Goal: Information Seeking & Learning: Learn about a topic

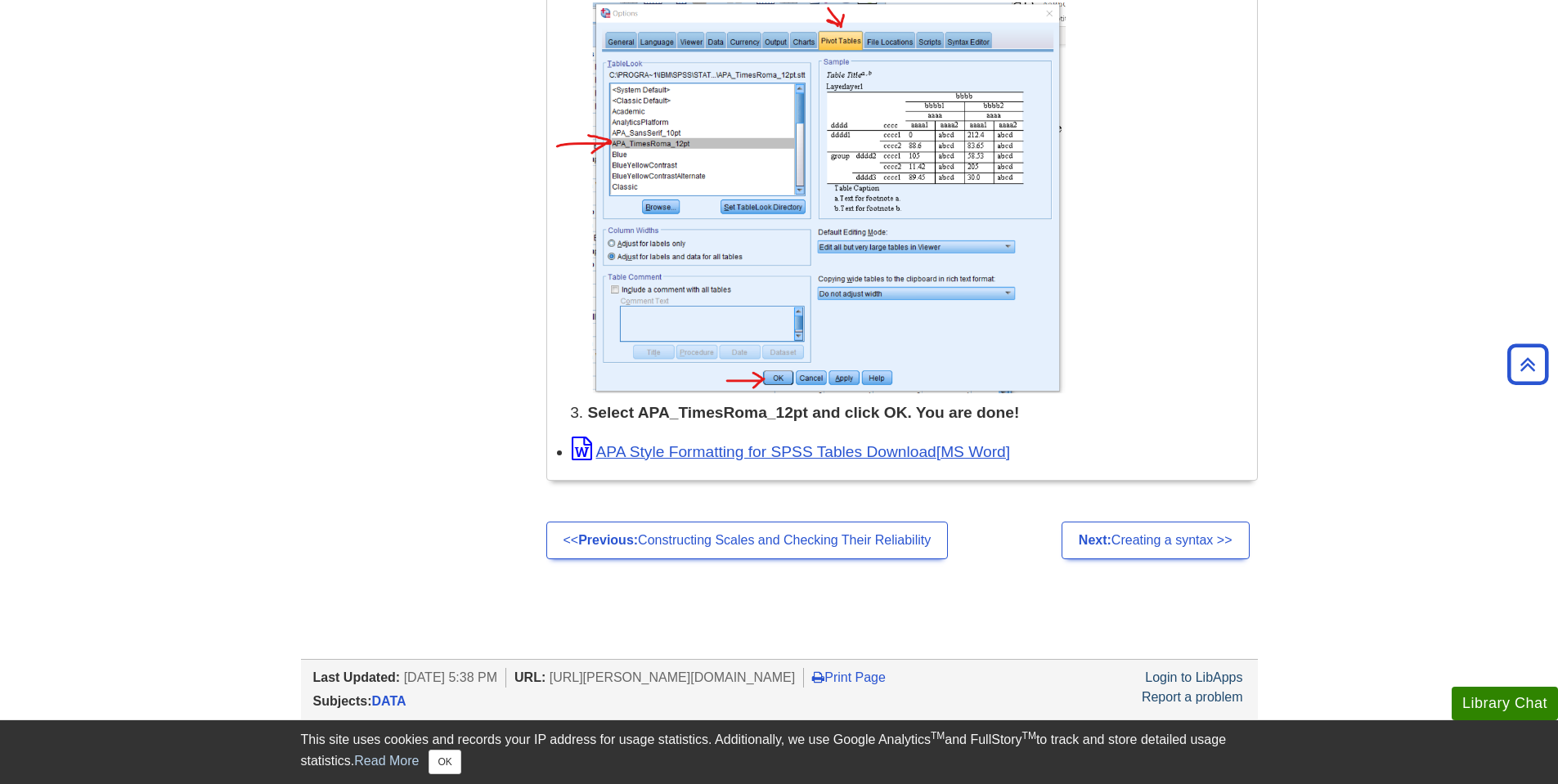
scroll to position [2116, 0]
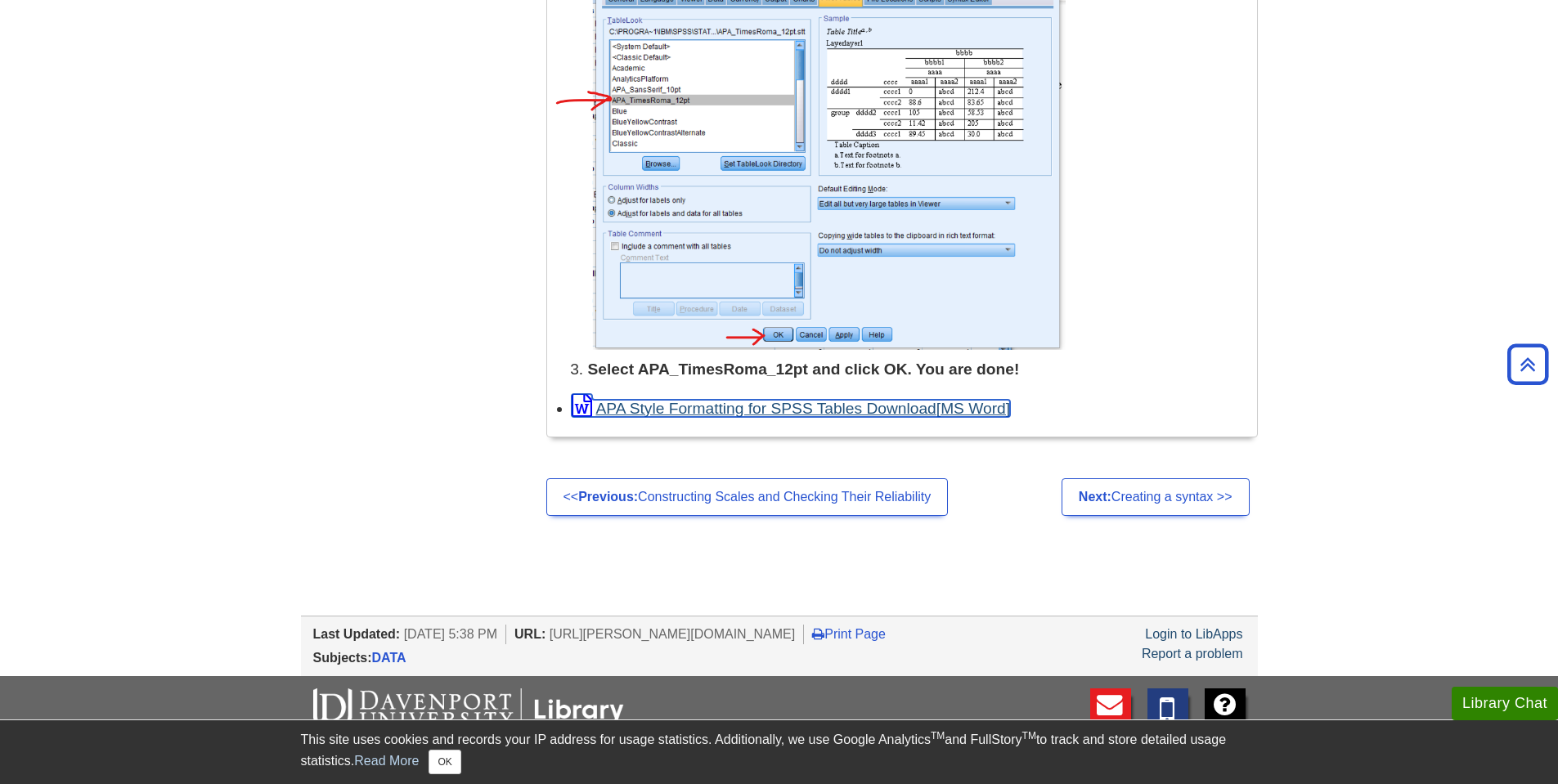
click at [784, 405] on link "APA Style Formatting for SPSS Tables Download" at bounding box center [791, 409] width 440 height 17
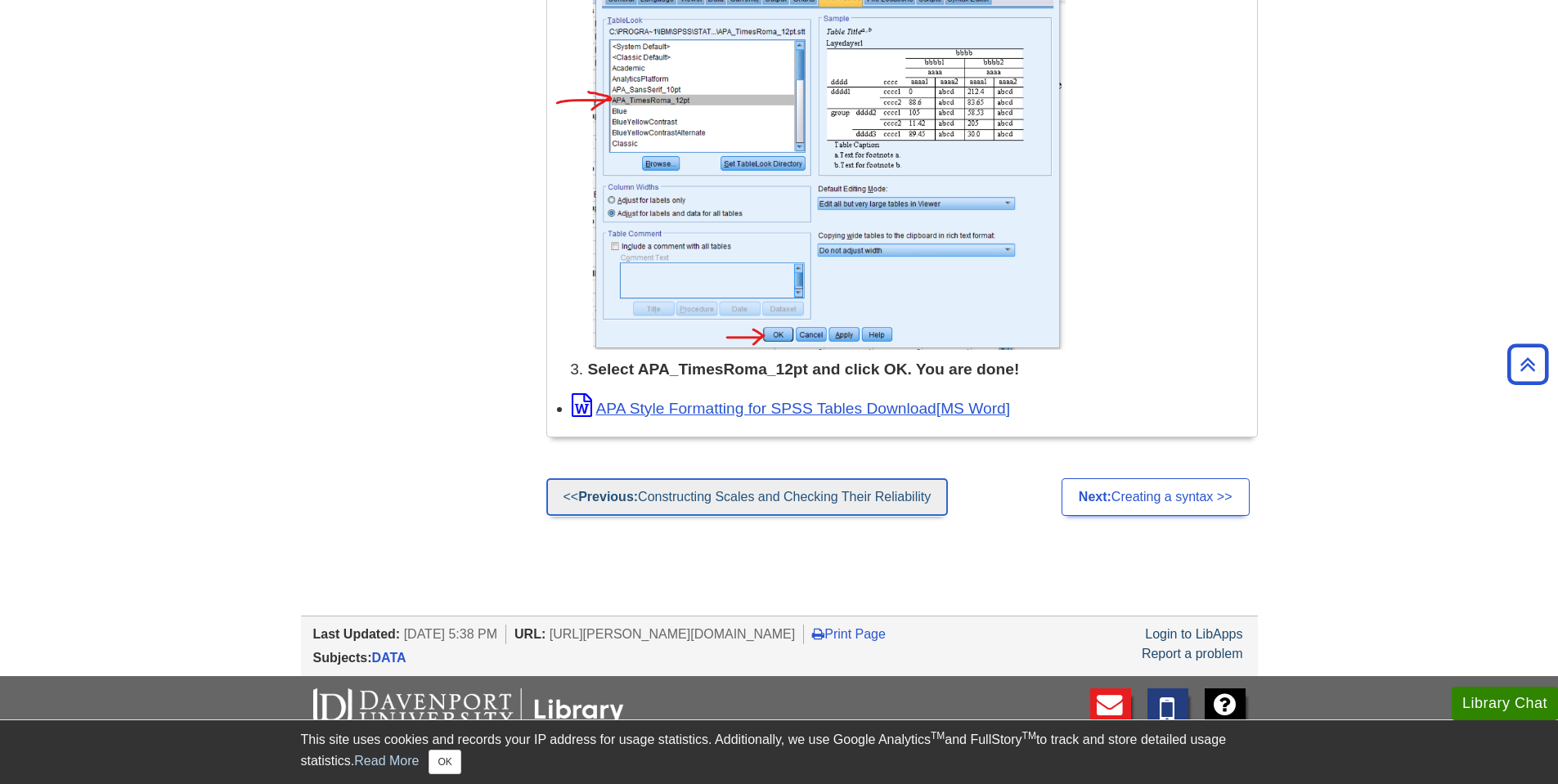
click at [821, 491] on link "<< Previous: Constructing Scales and Checking Their Reliability" at bounding box center [748, 497] width 402 height 37
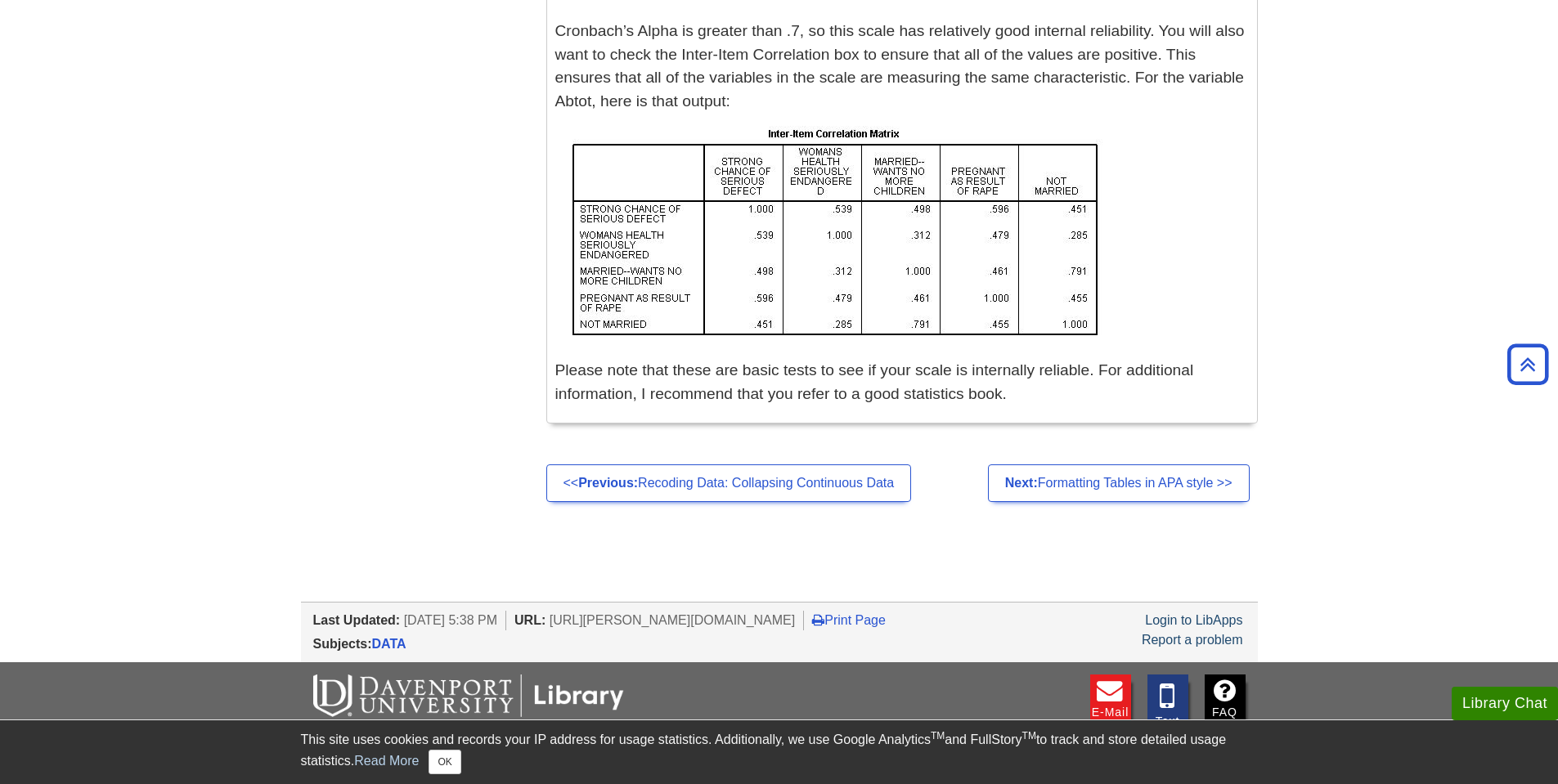
scroll to position [2329, 0]
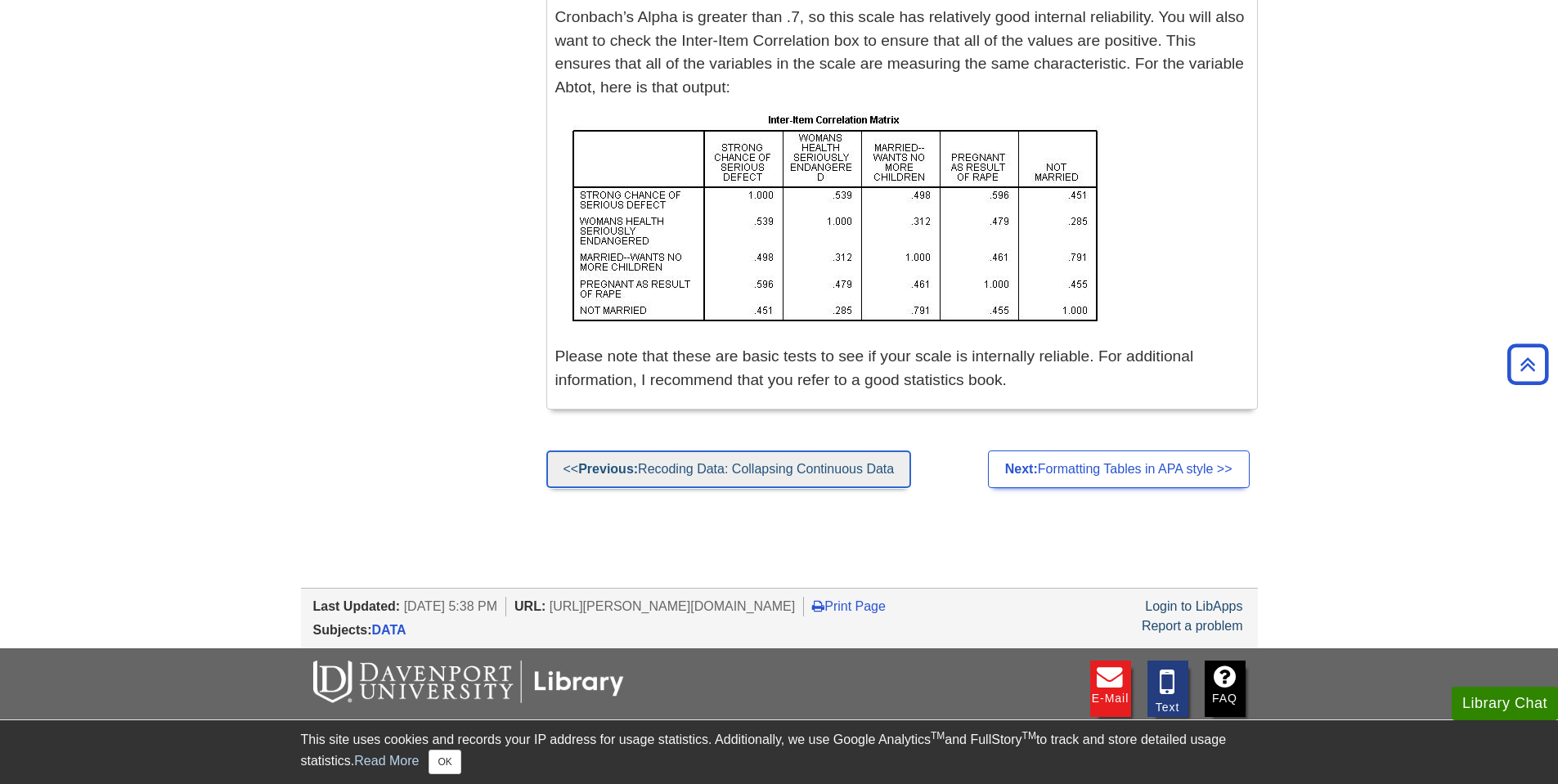
click at [836, 468] on link "<< Previous: Recoding Data: Collapsing Continuous Data" at bounding box center [729, 469] width 366 height 37
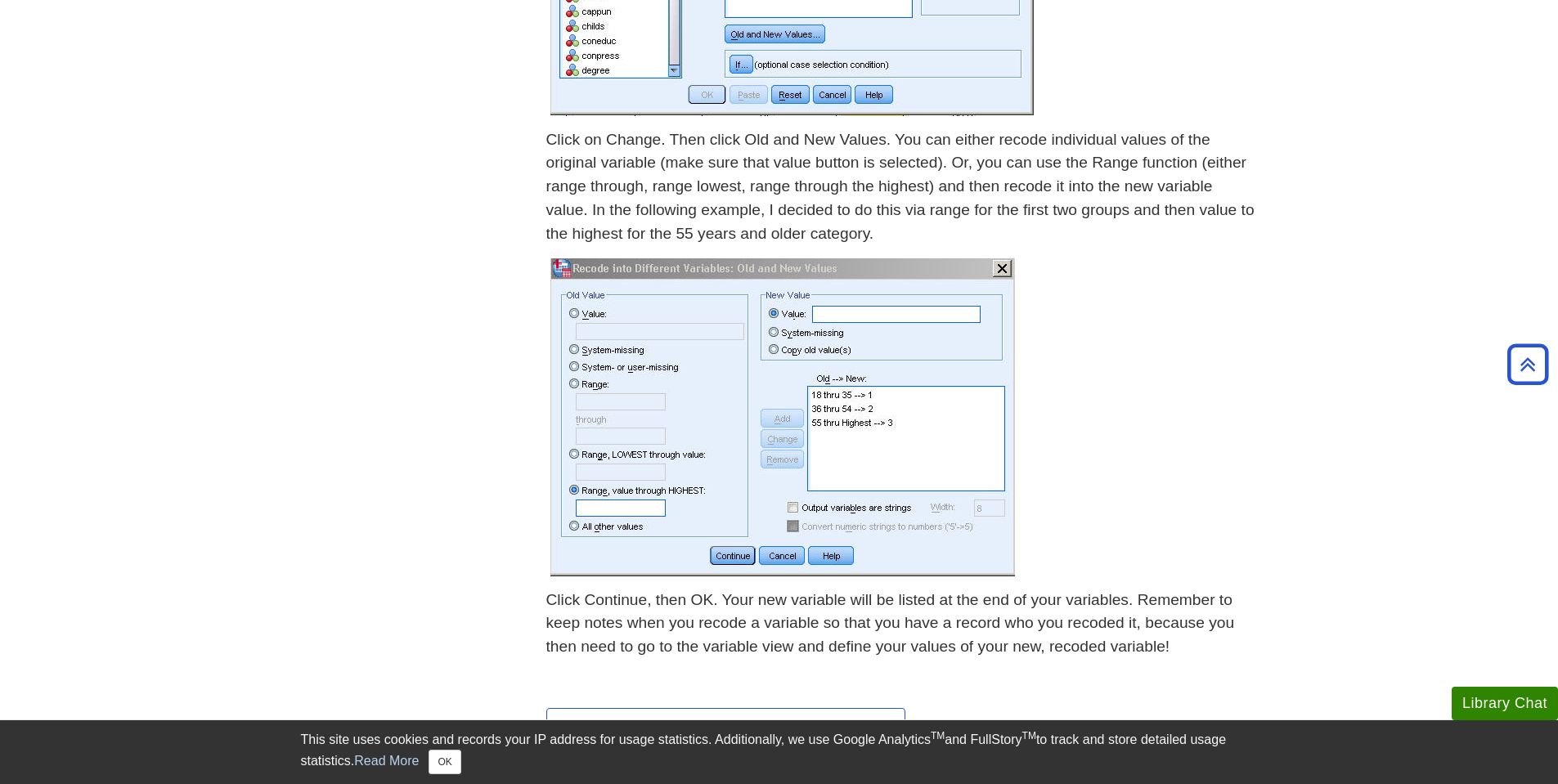
scroll to position [1004, 0]
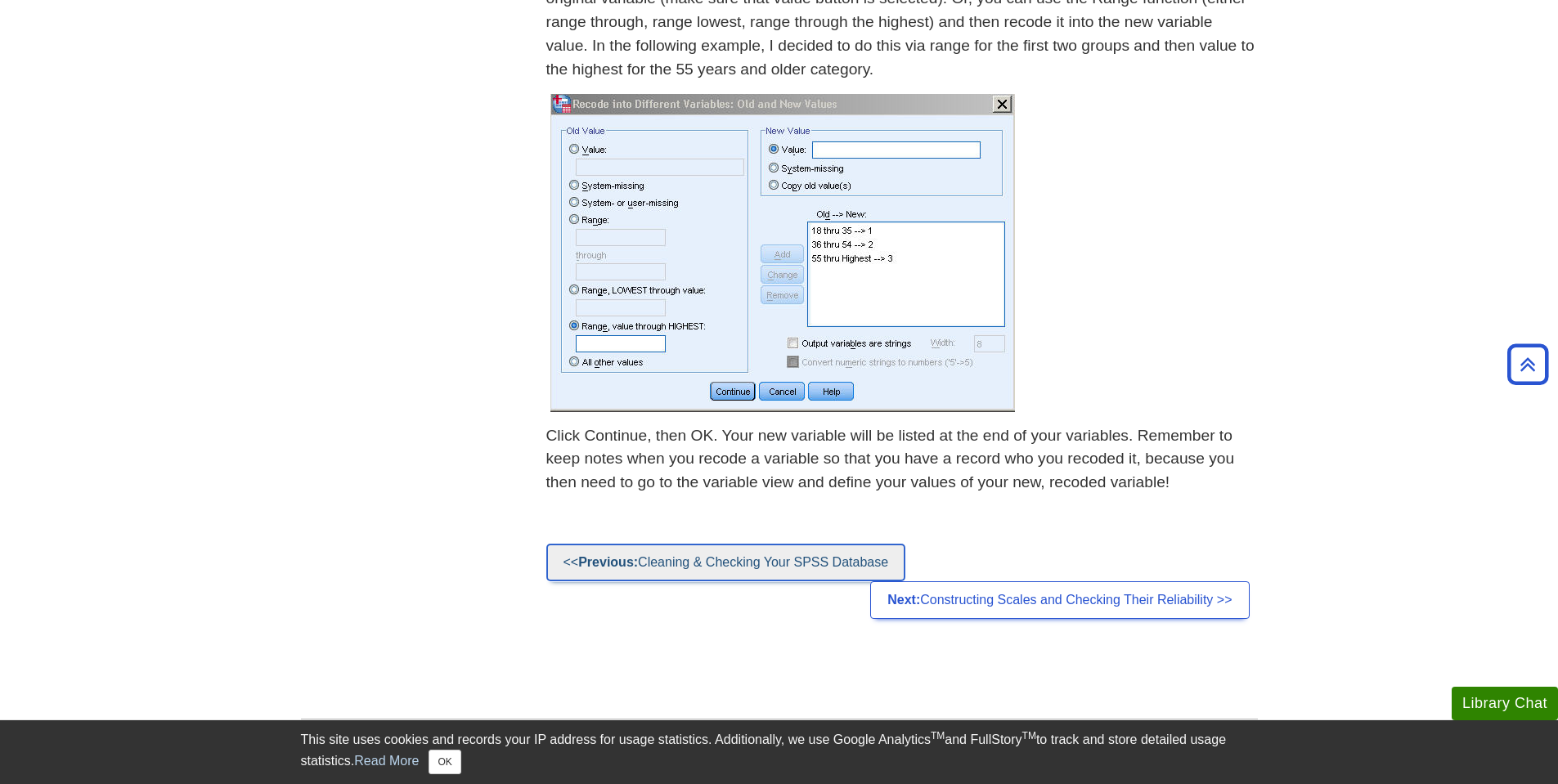
click at [808, 566] on link "<< Previous: Cleaning & Checking Your SPSS Database" at bounding box center [726, 562] width 359 height 37
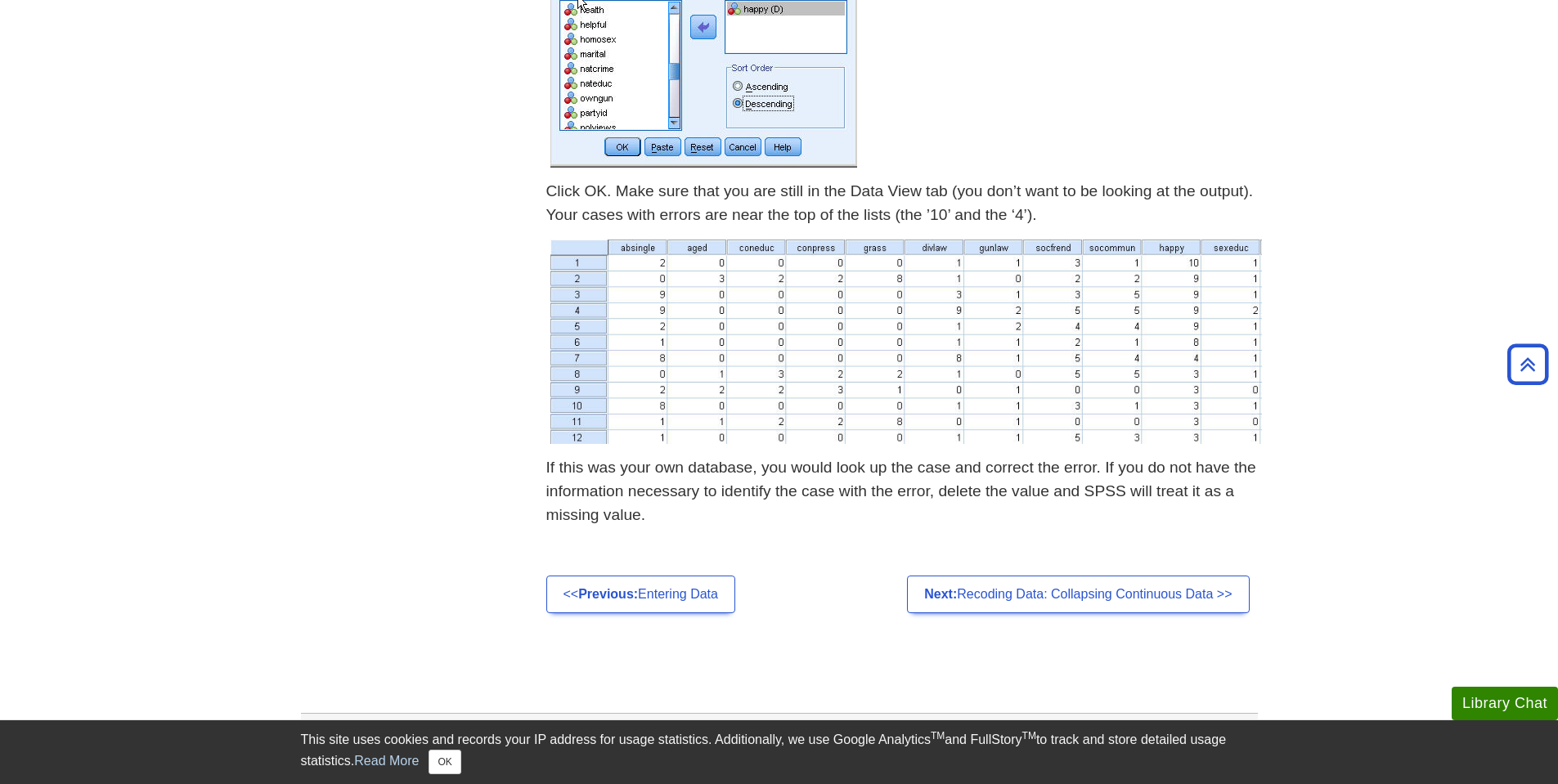
scroll to position [2057, 0]
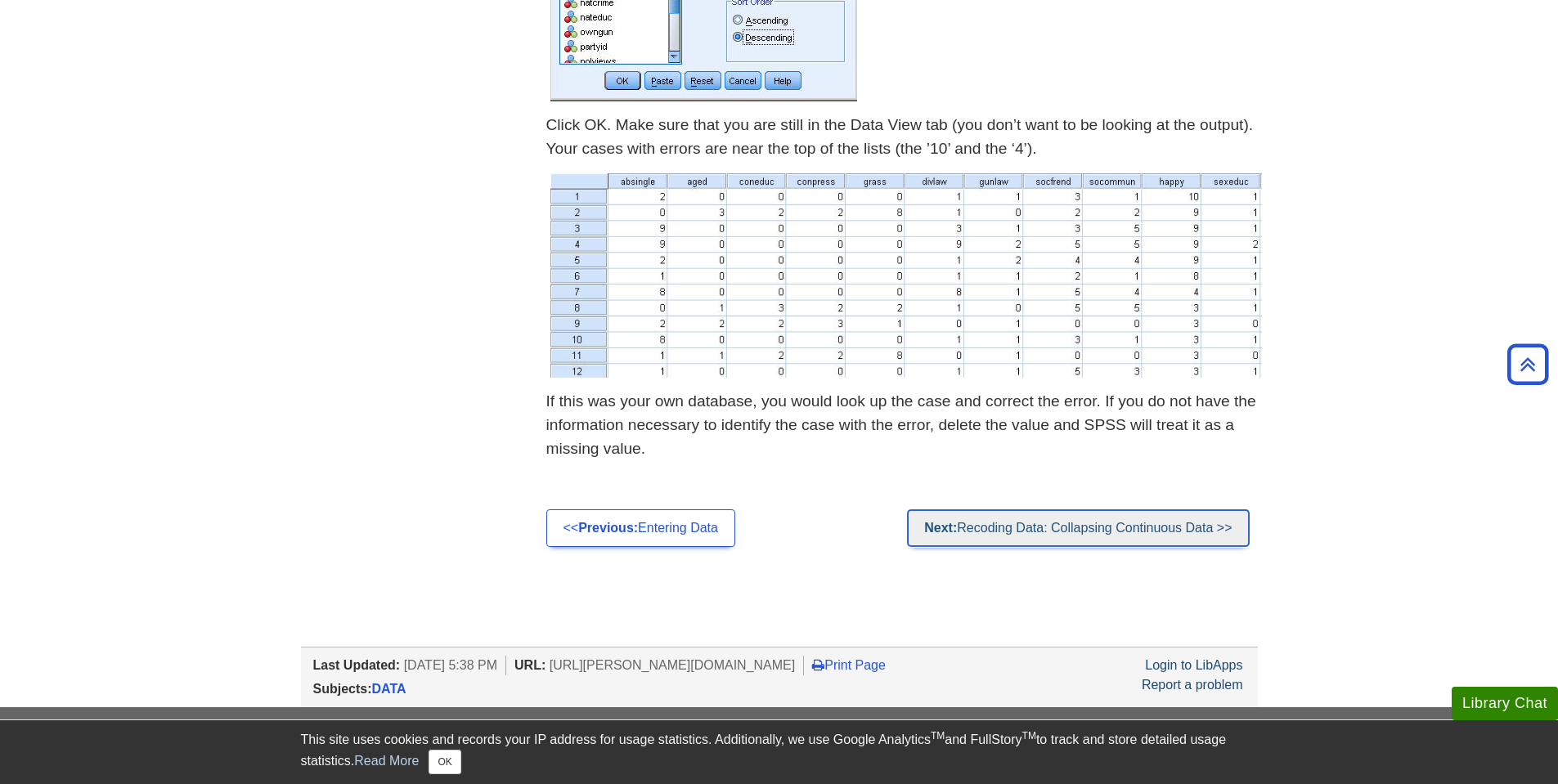
click at [1050, 539] on link "Next: Recoding Data: Collapsing Continuous Data >>" at bounding box center [1078, 527] width 342 height 37
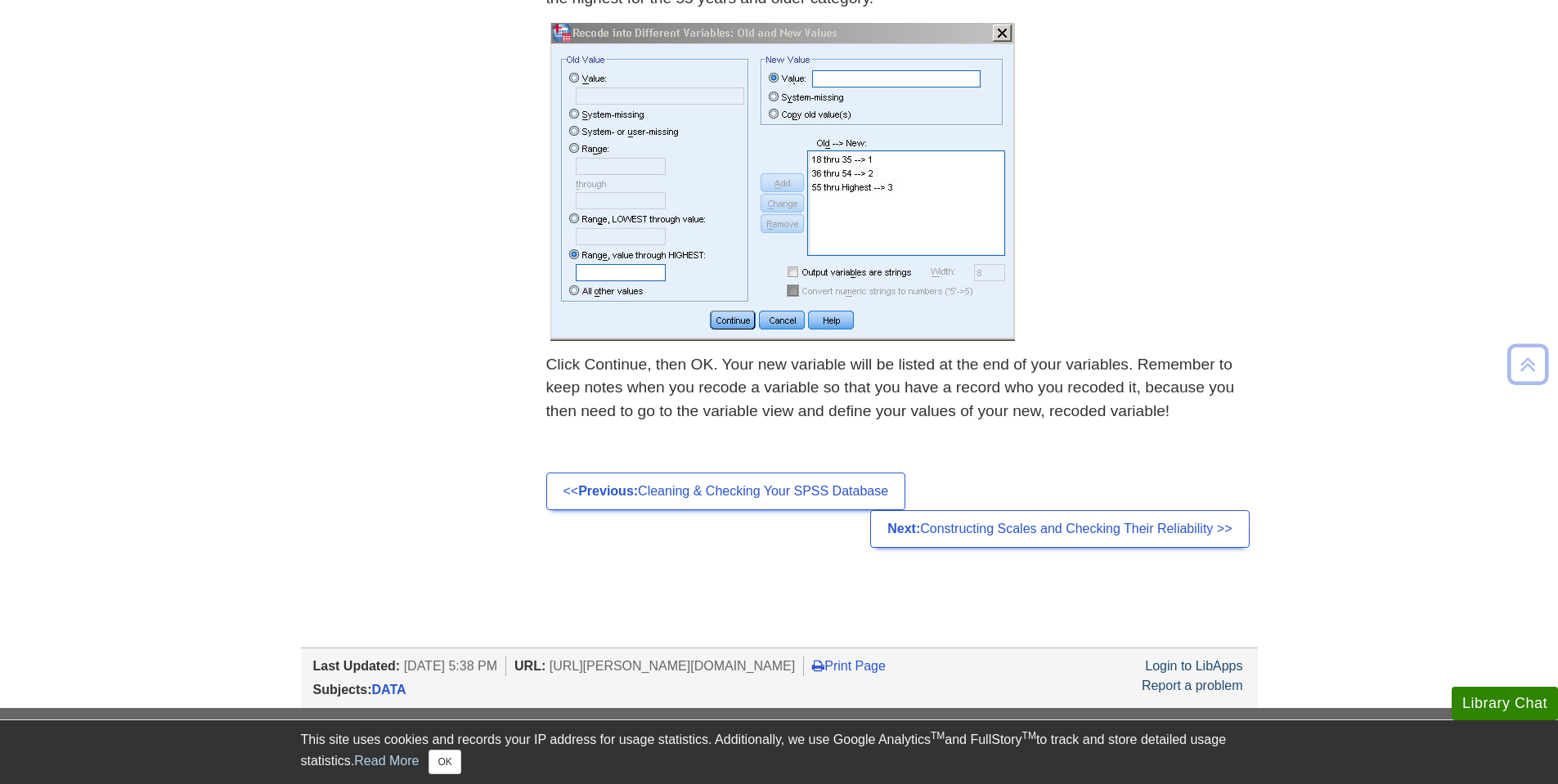
scroll to position [1283, 0]
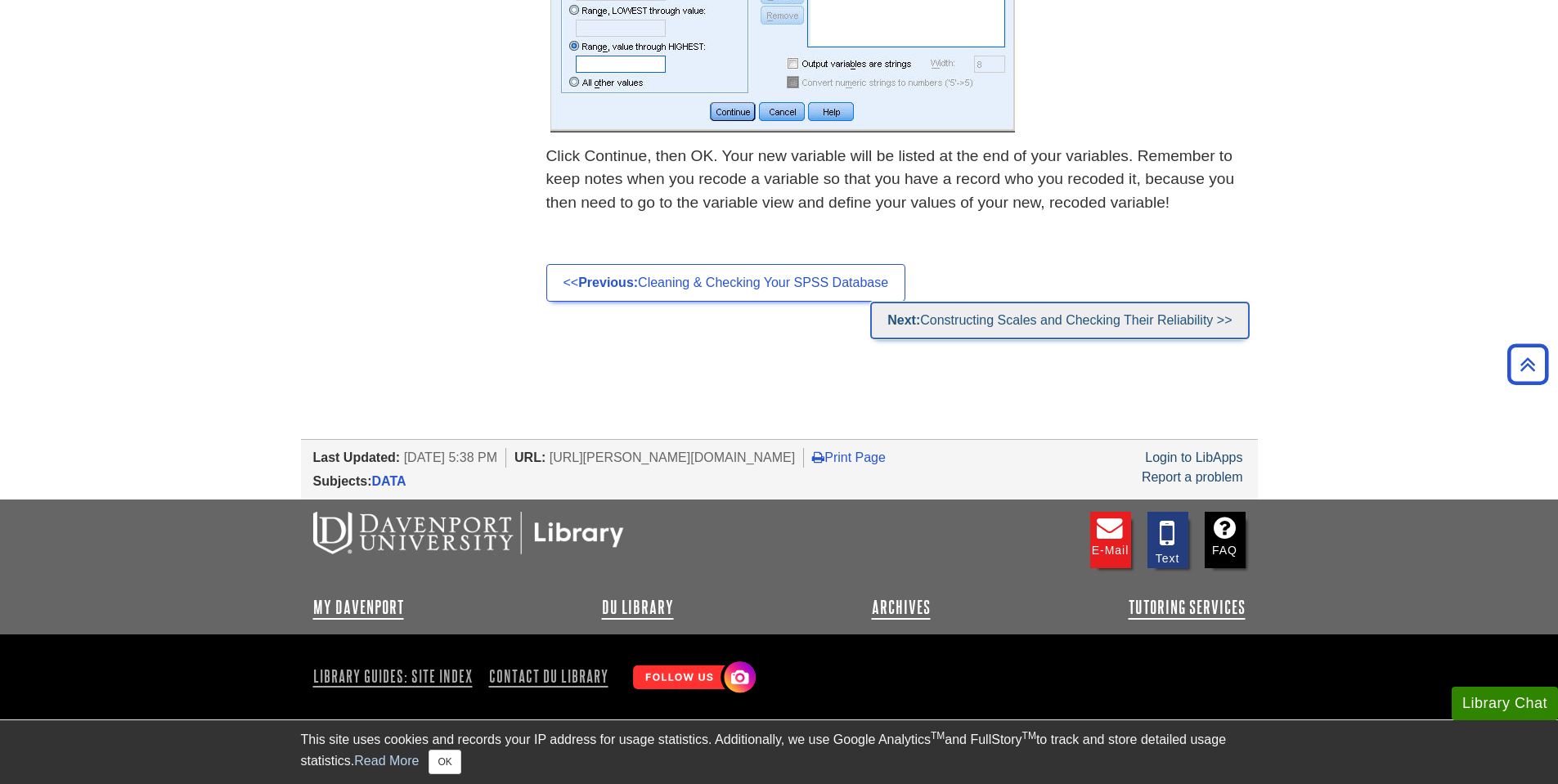
click at [1003, 320] on link "Next: Constructing Scales and Checking Their Reliability >>" at bounding box center [1059, 320] width 379 height 37
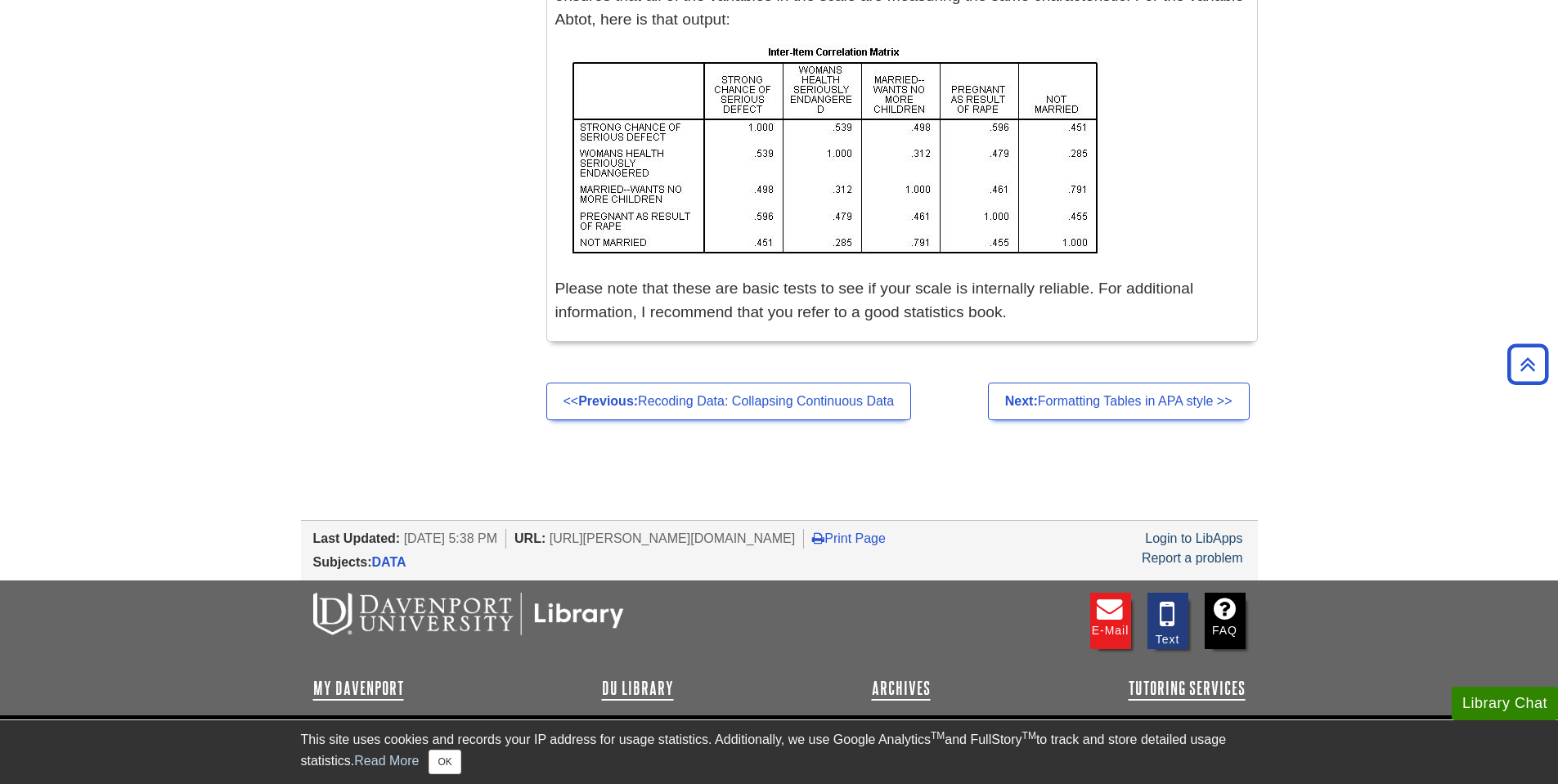
scroll to position [2478, 0]
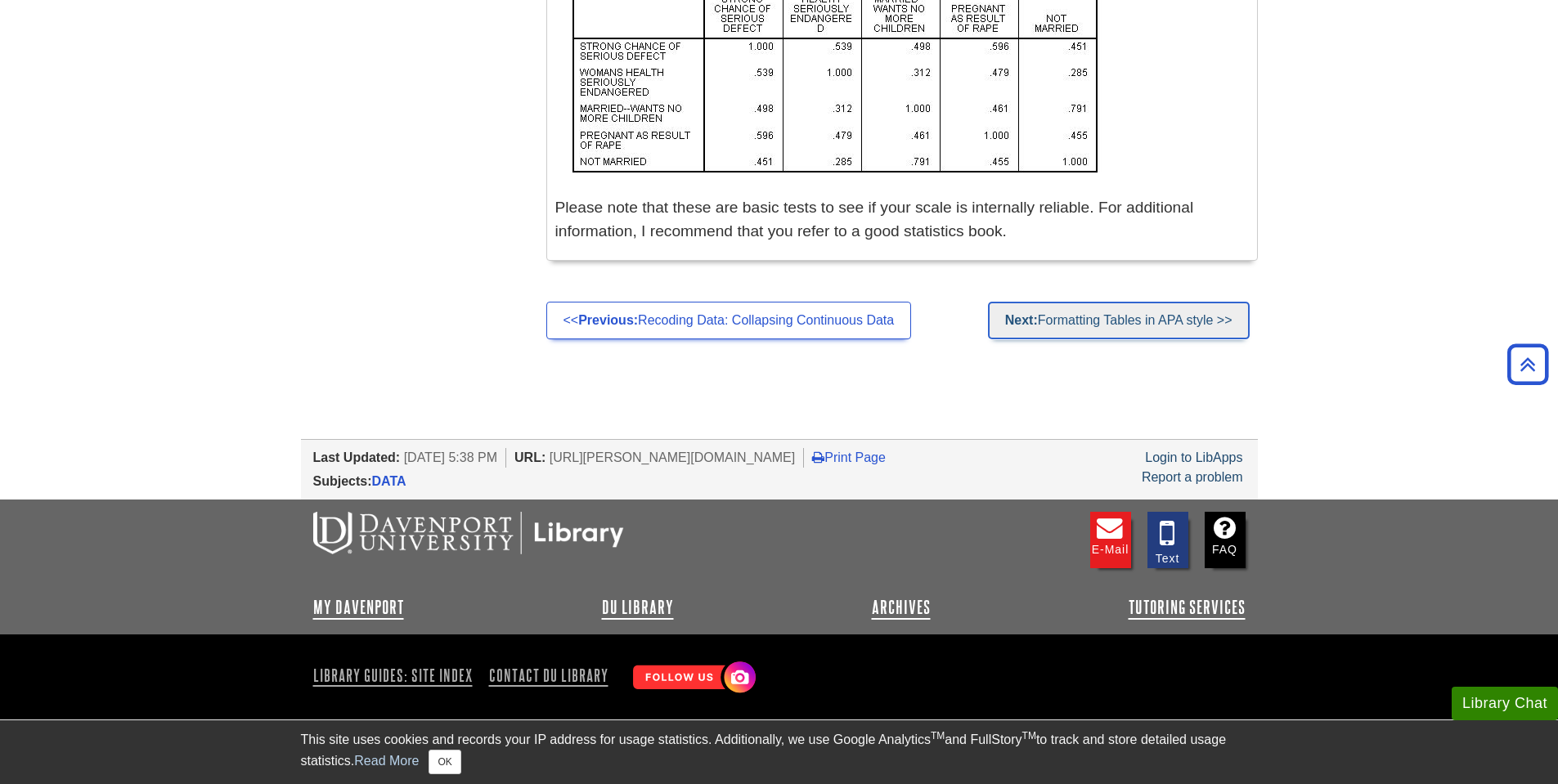
click at [1125, 318] on link "Next: Formatting Tables in APA style >>" at bounding box center [1118, 320] width 262 height 37
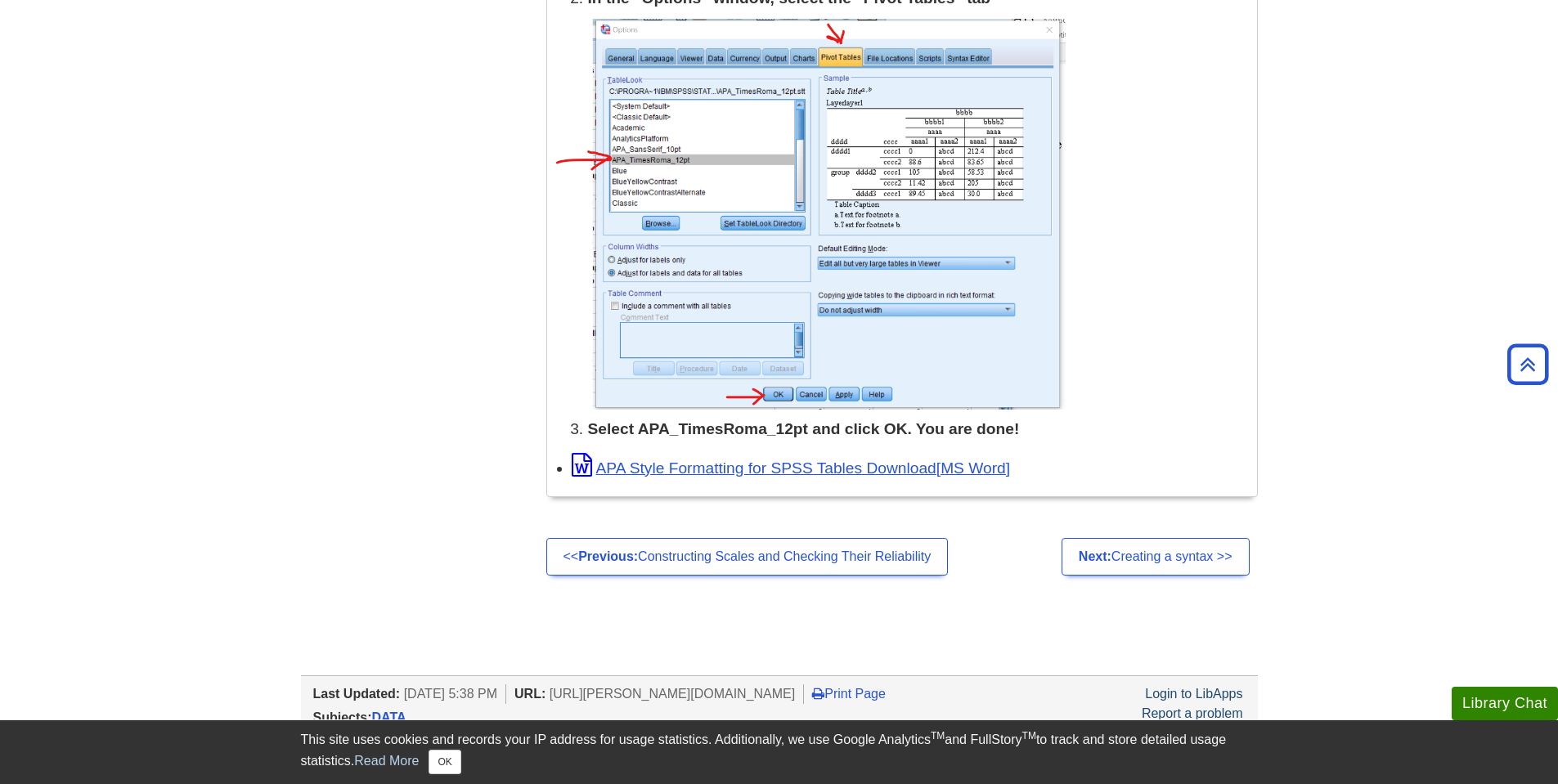
scroll to position [2293, 0]
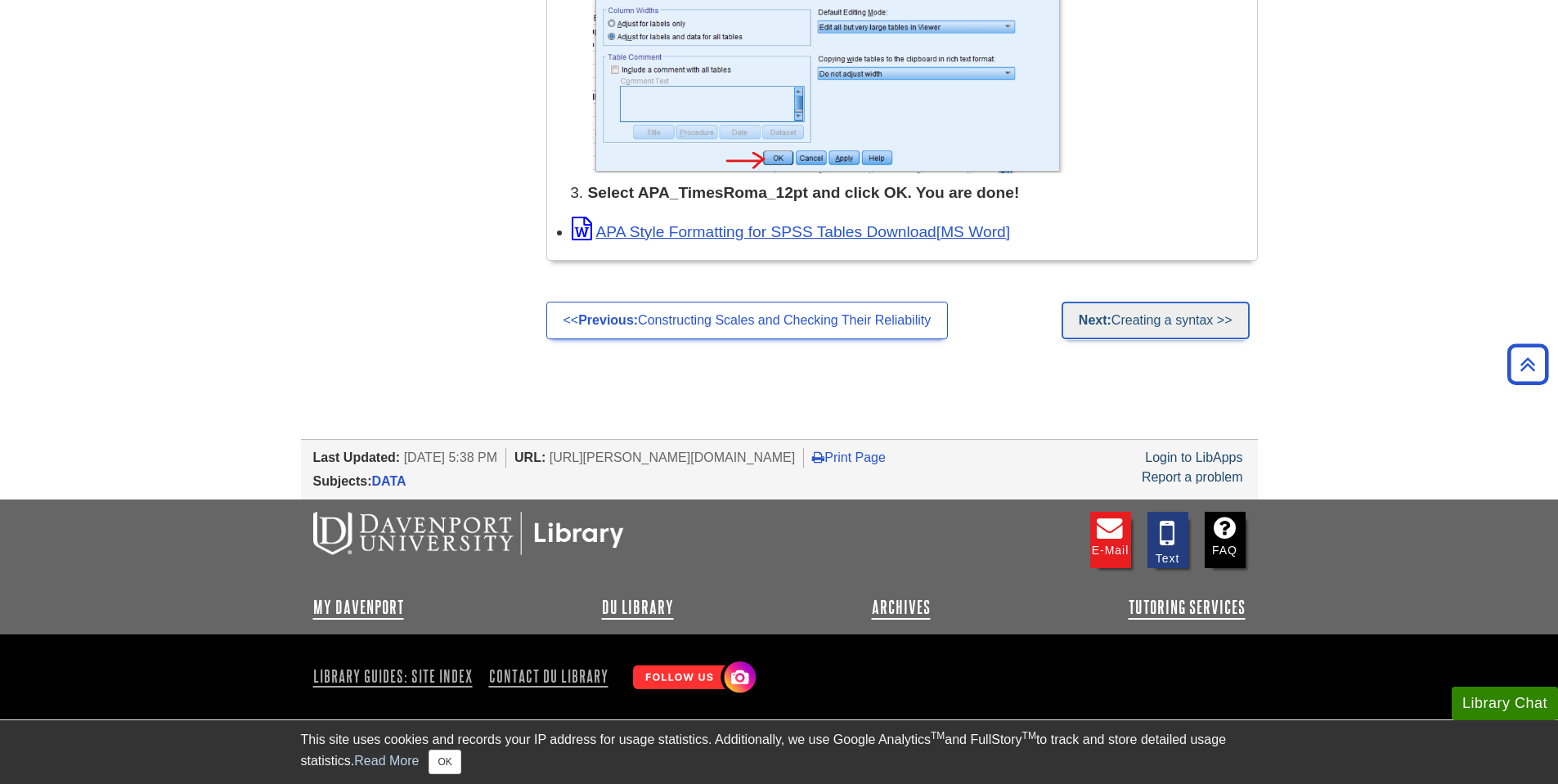
click at [1107, 312] on link "Next: Creating a syntax >>" at bounding box center [1156, 320] width 188 height 37
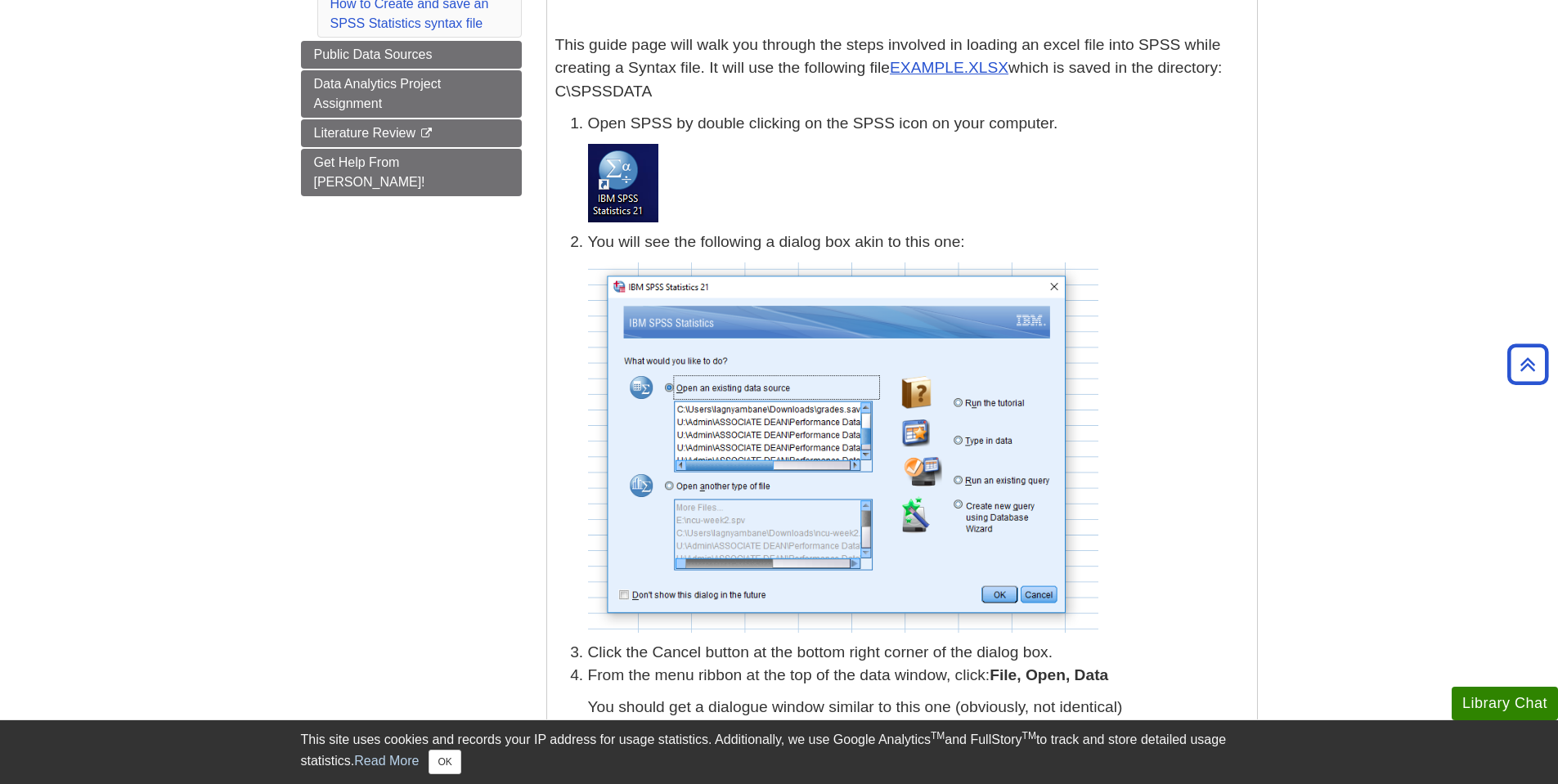
scroll to position [132, 0]
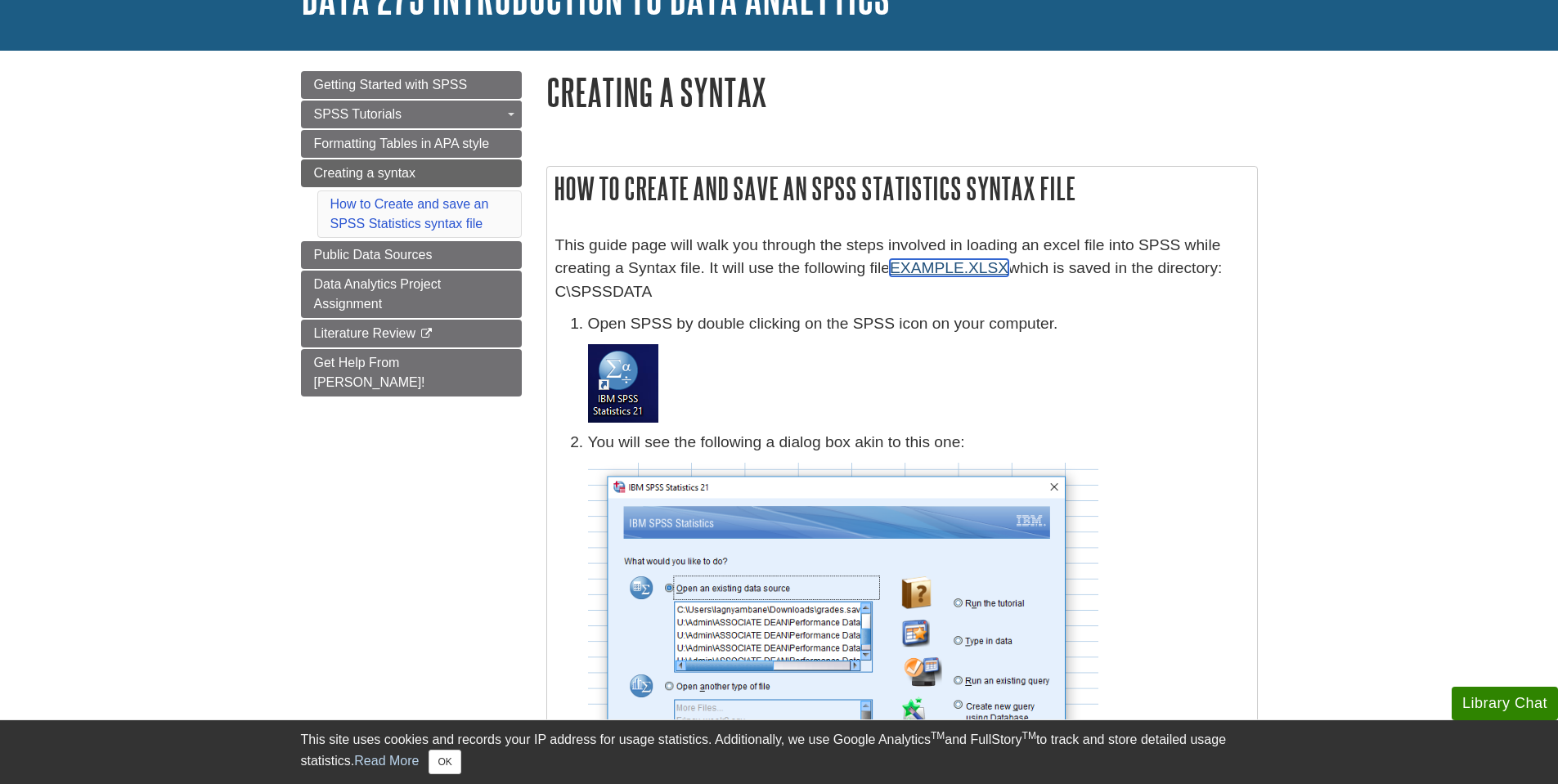
click at [976, 266] on link "EXAMPLE.XLSX" at bounding box center [949, 268] width 118 height 17
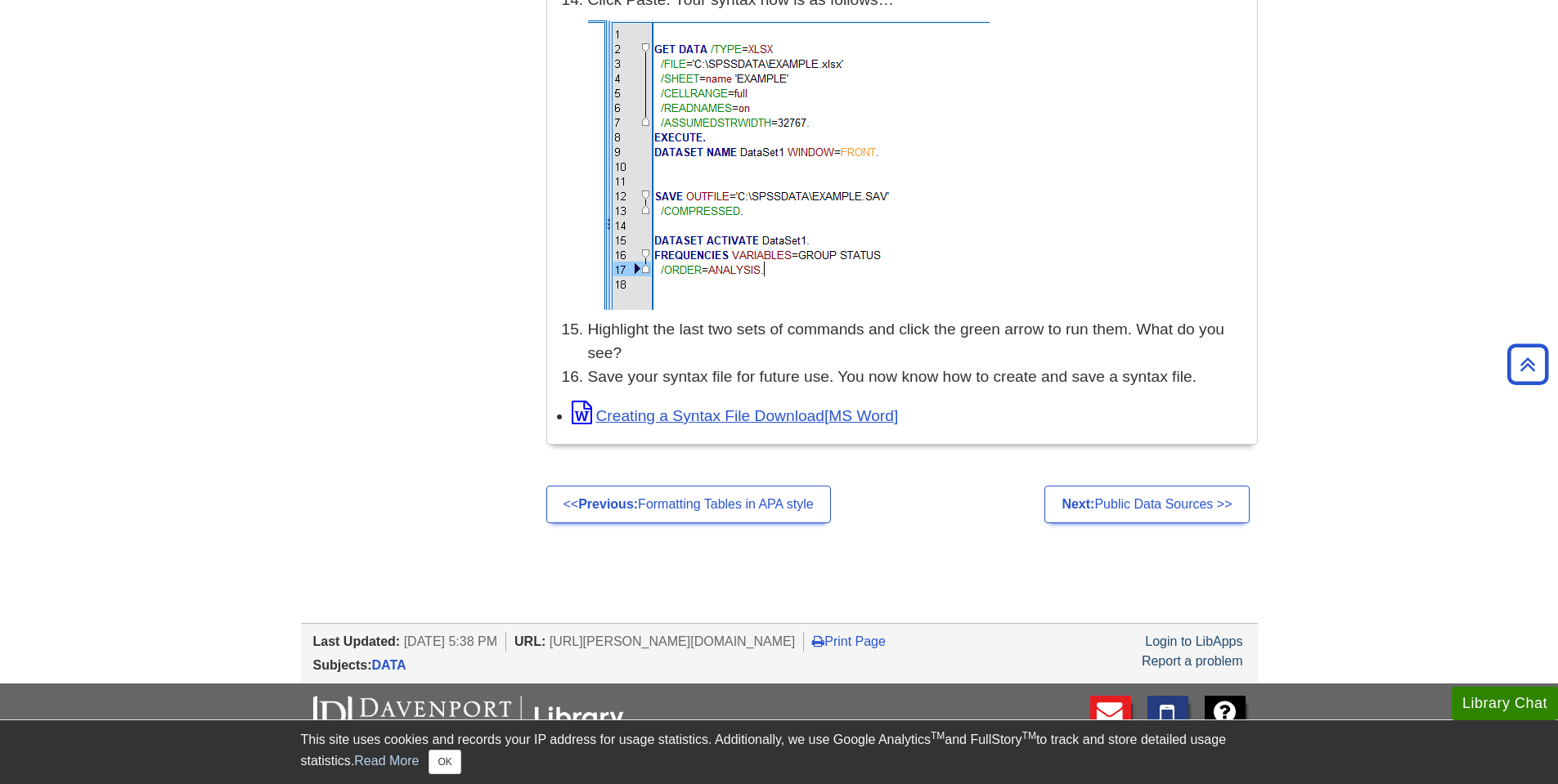
scroll to position [4387, 0]
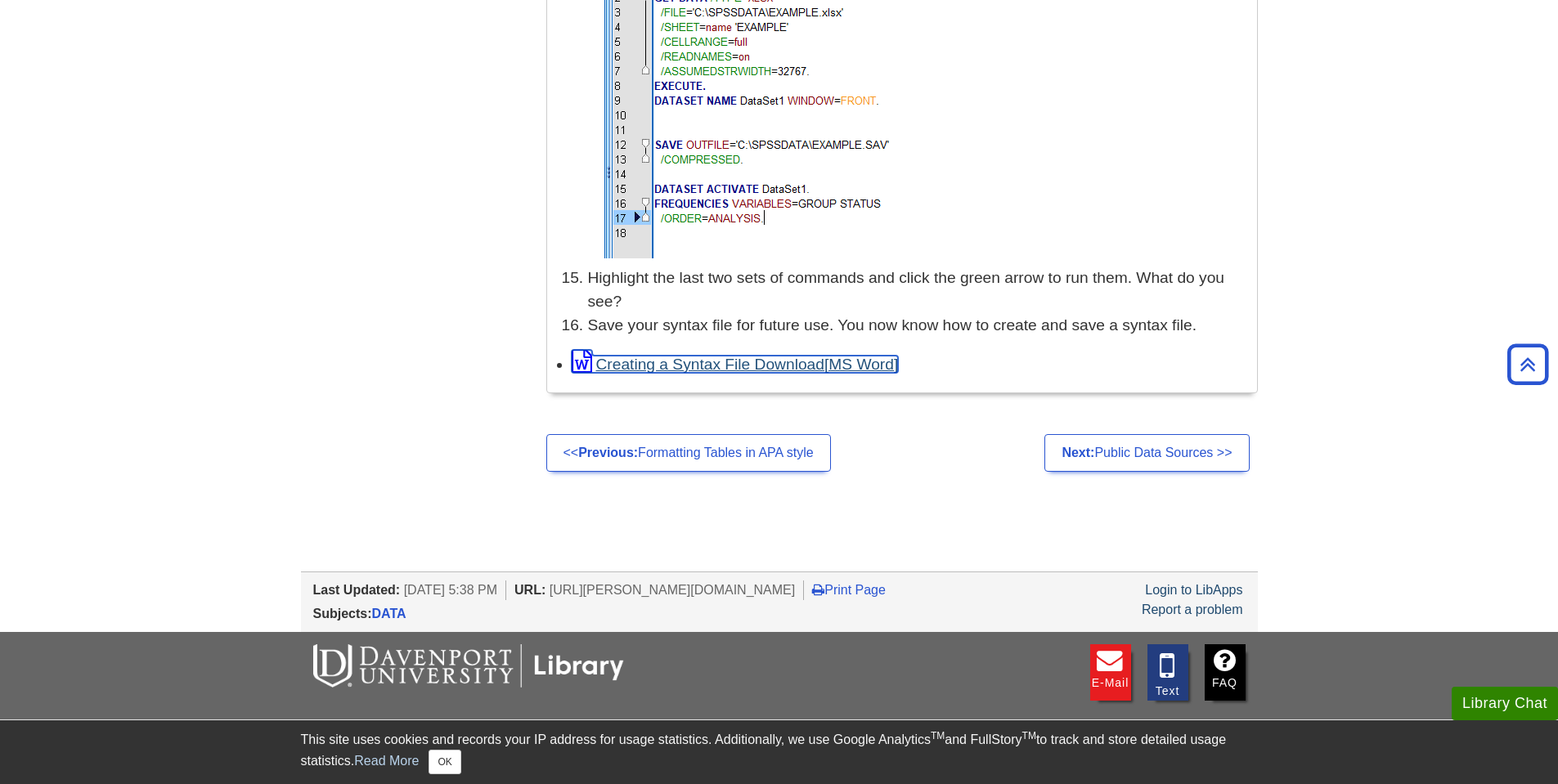
click at [697, 360] on link "Creating a Syntax File Download" at bounding box center [735, 365] width 327 height 17
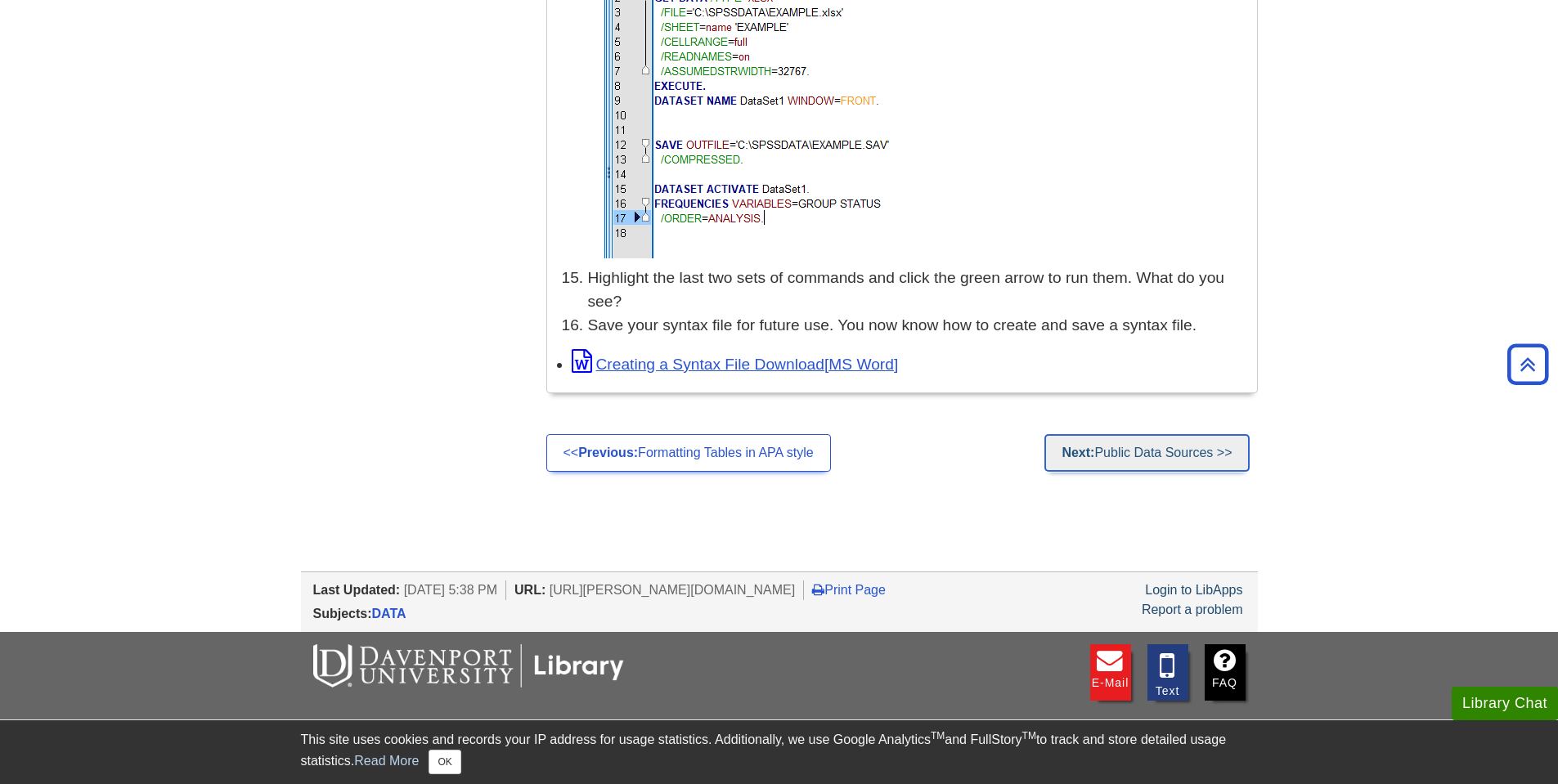
click at [1108, 455] on link "Next: Public Data Sources >>" at bounding box center [1146, 452] width 205 height 37
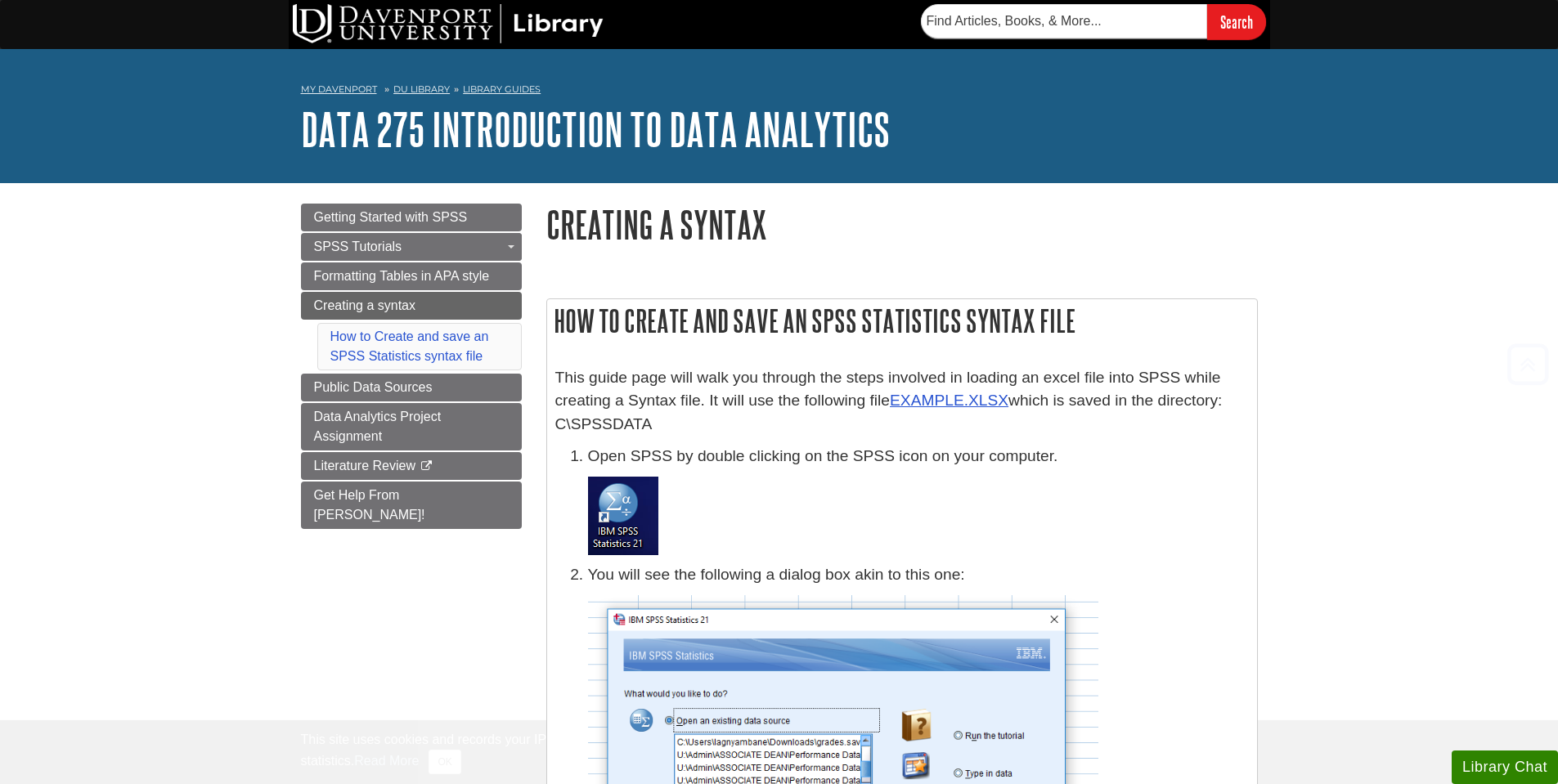
scroll to position [4387, 0]
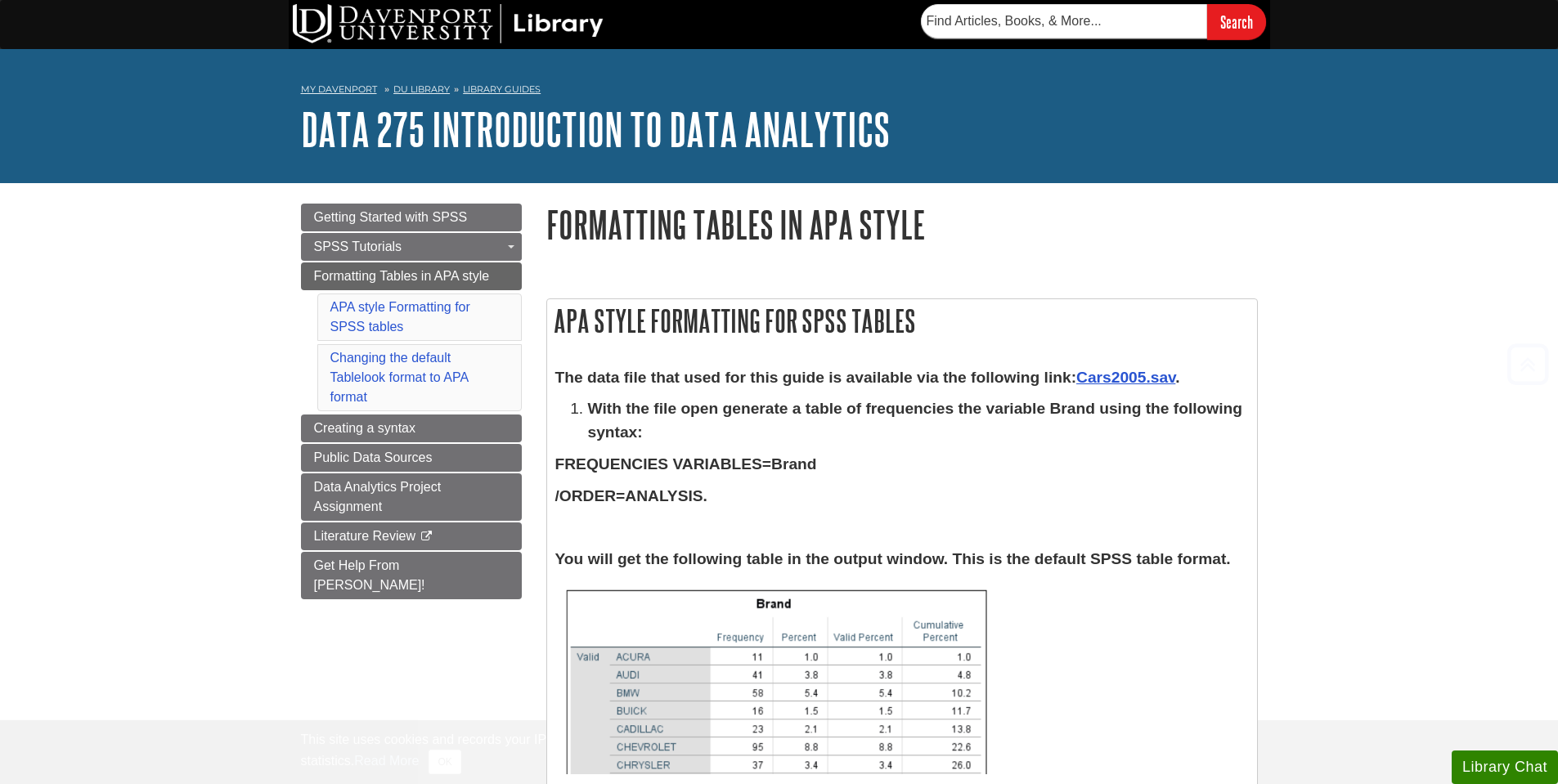
scroll to position [2293, 0]
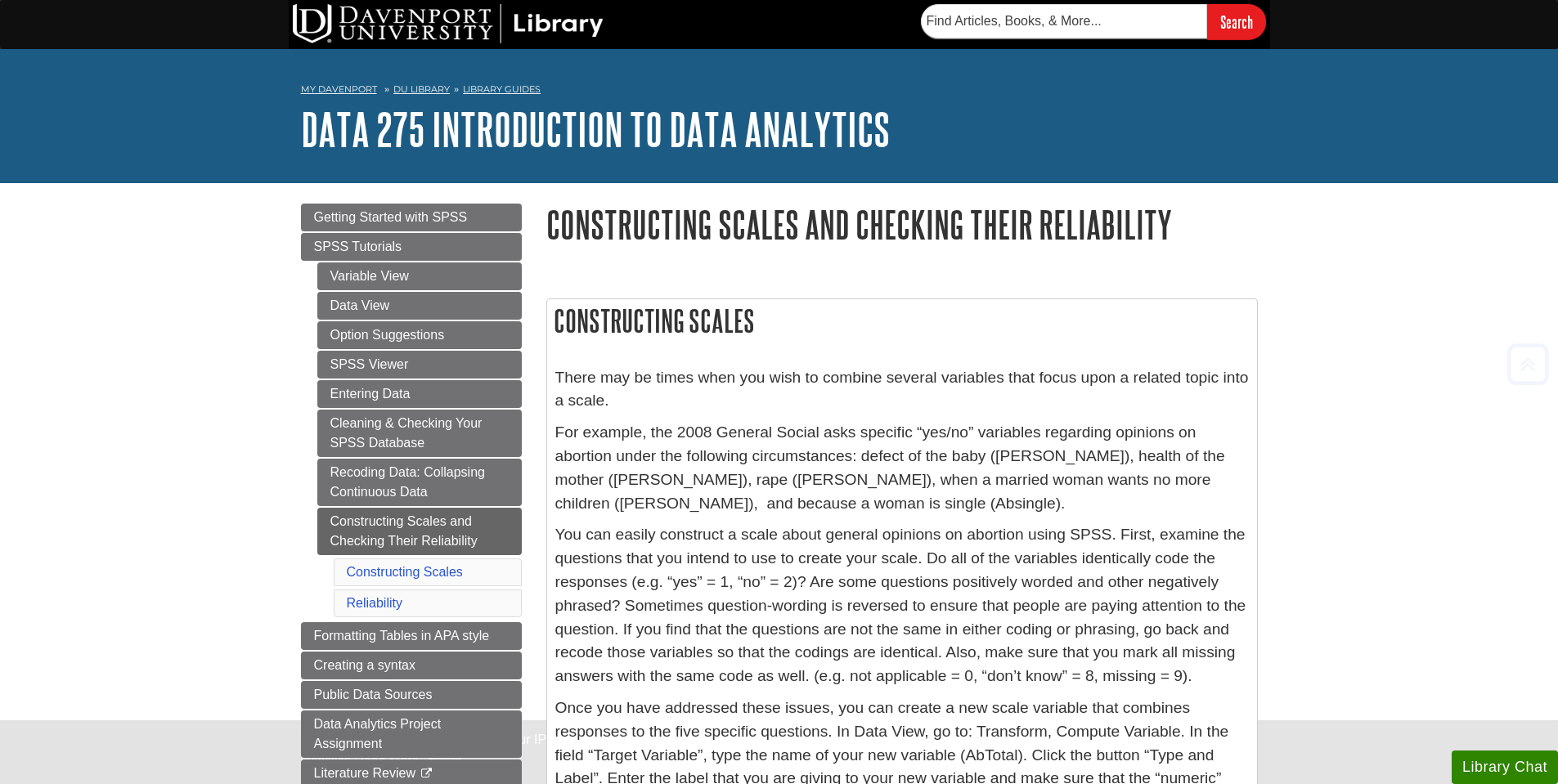
scroll to position [2478, 0]
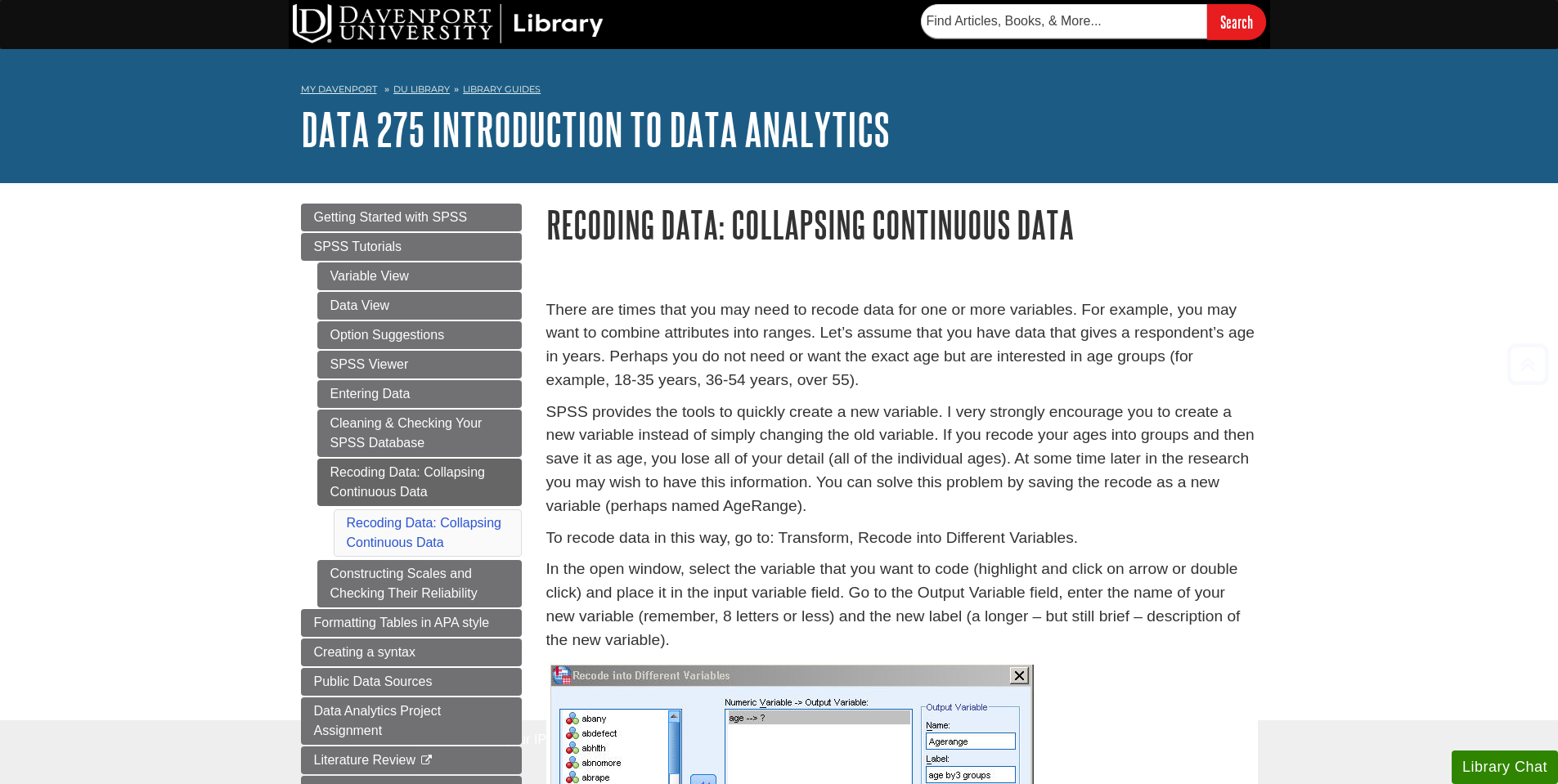
scroll to position [1283, 0]
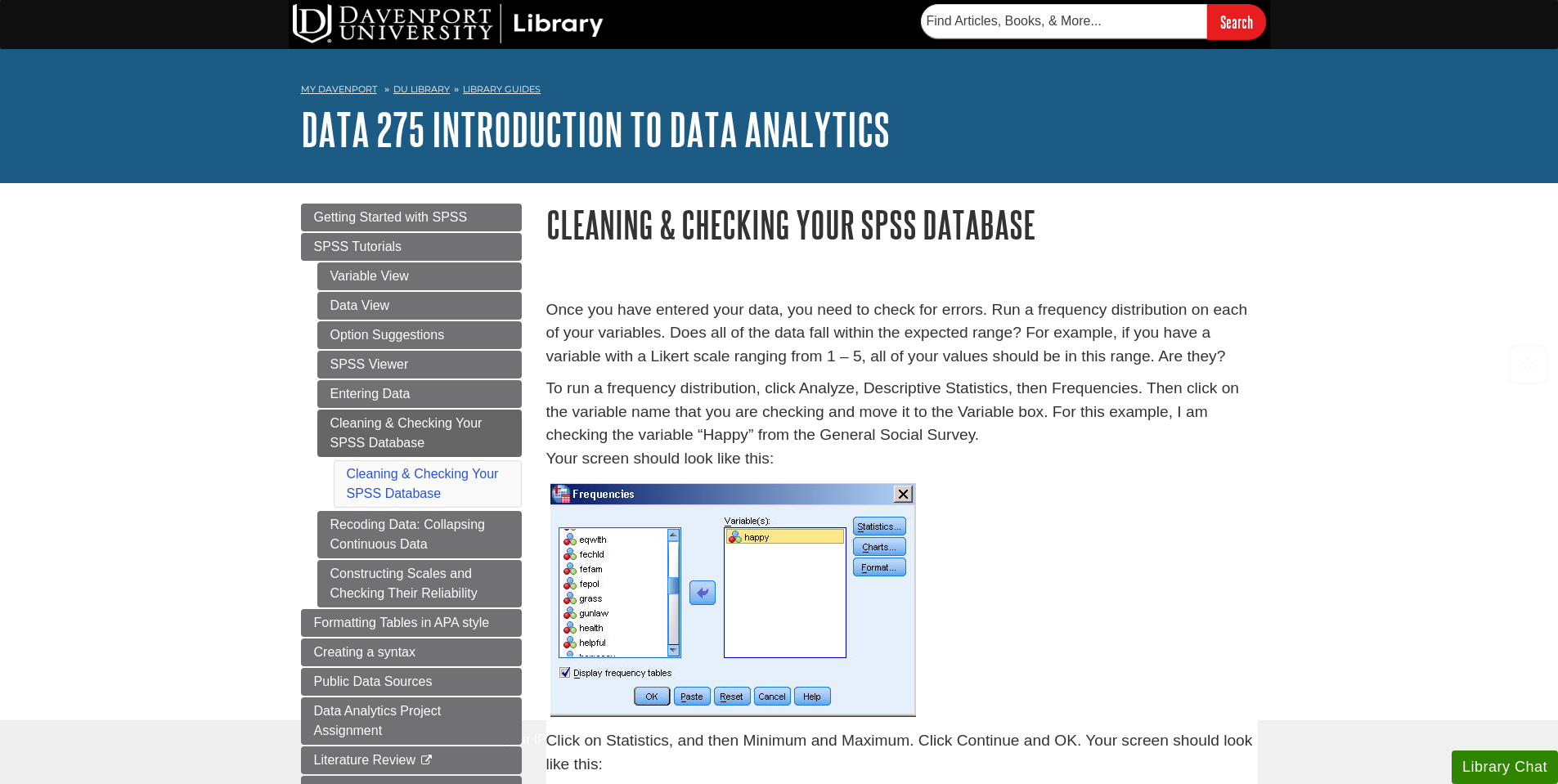
scroll to position [2057, 0]
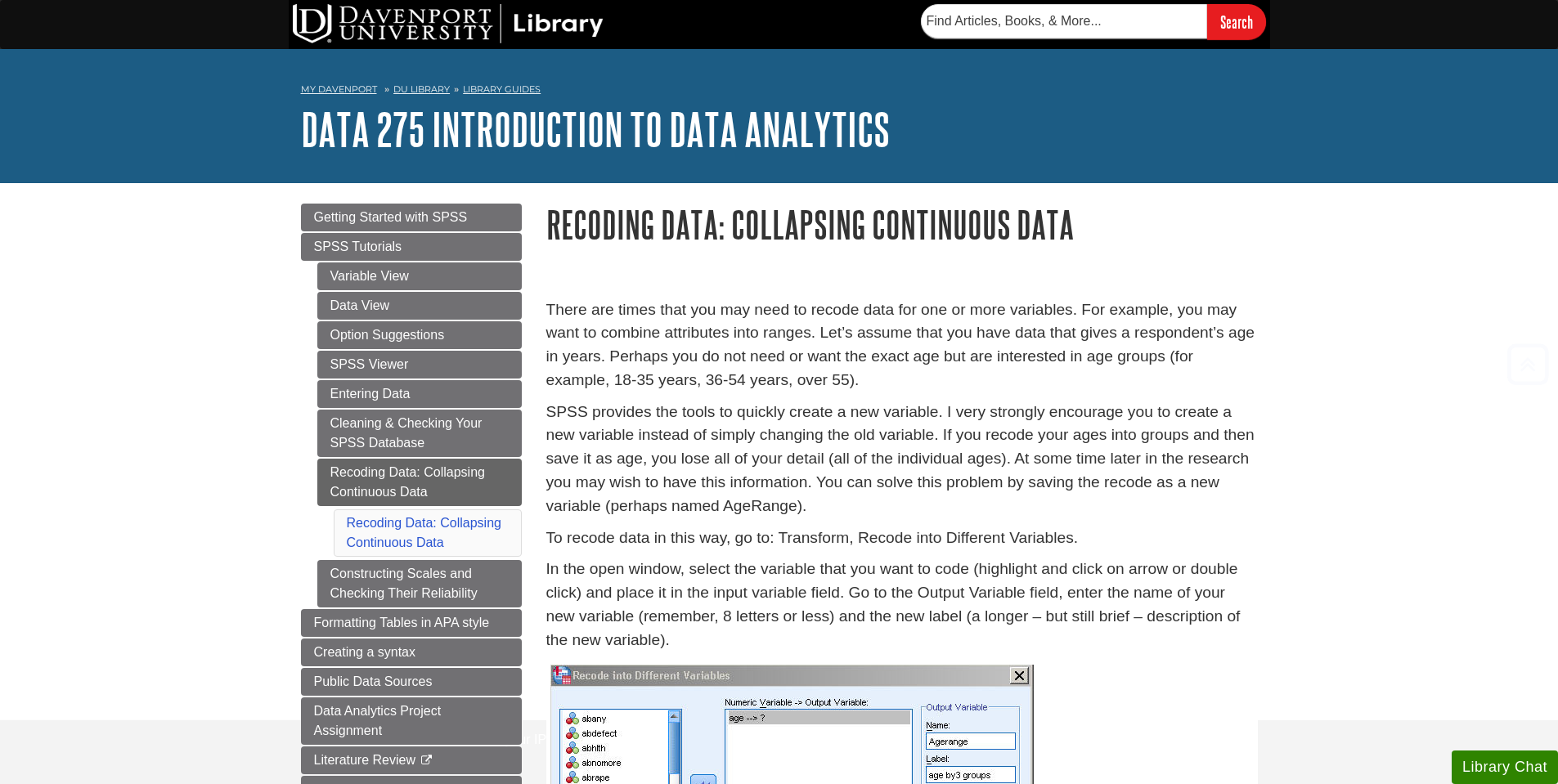
scroll to position [1004, 0]
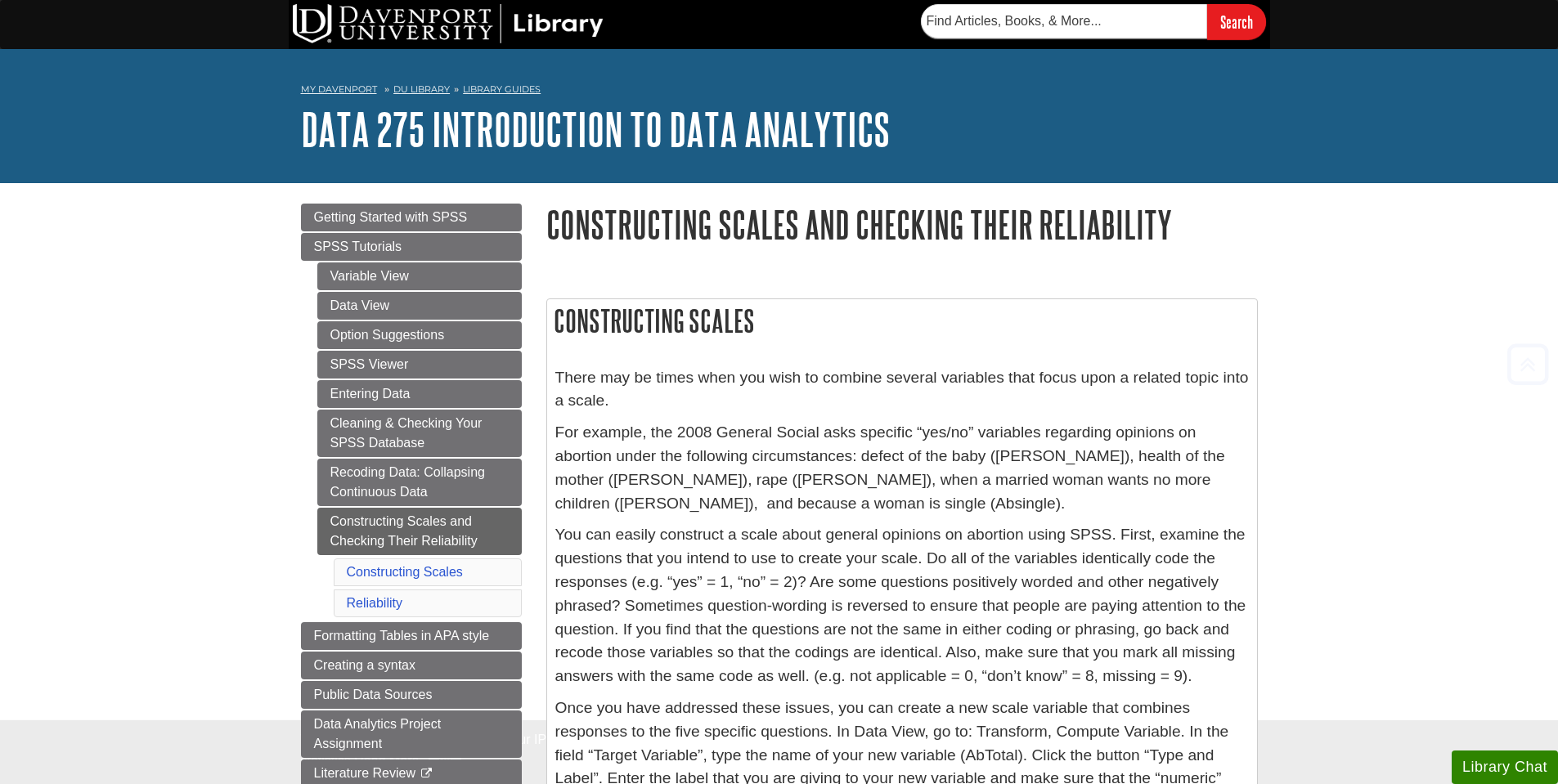
scroll to position [2329, 0]
